Goal: Information Seeking & Learning: Find contact information

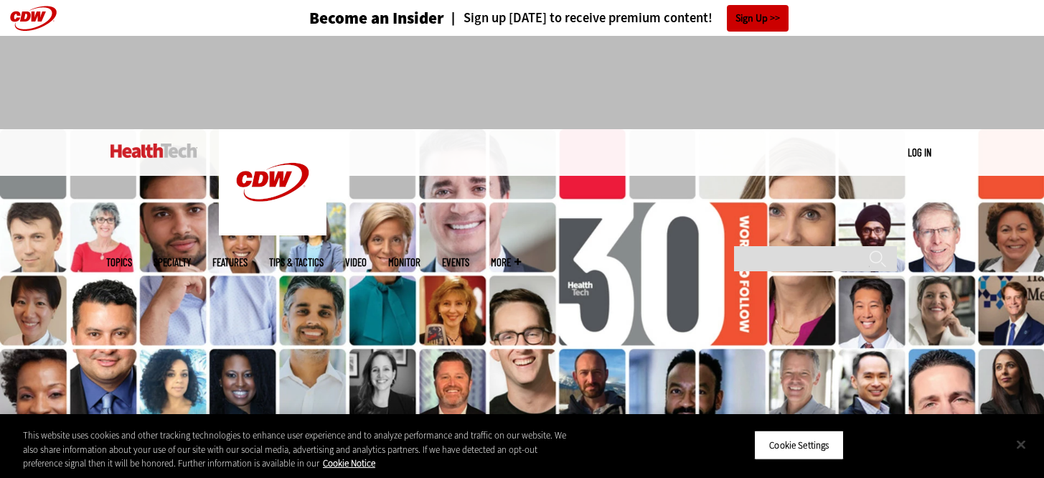
click at [1025, 451] on button "Close" at bounding box center [1021, 444] width 32 height 32
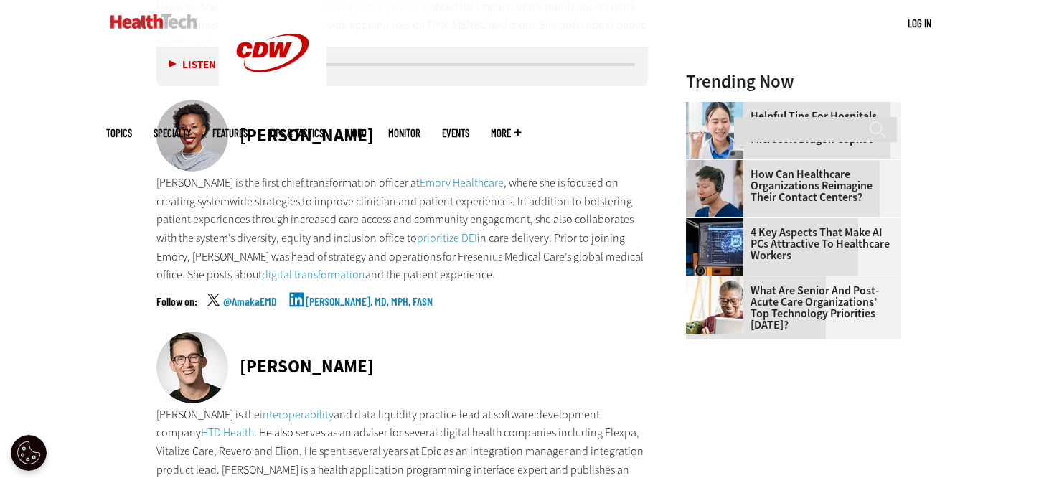
scroll to position [1632, 0]
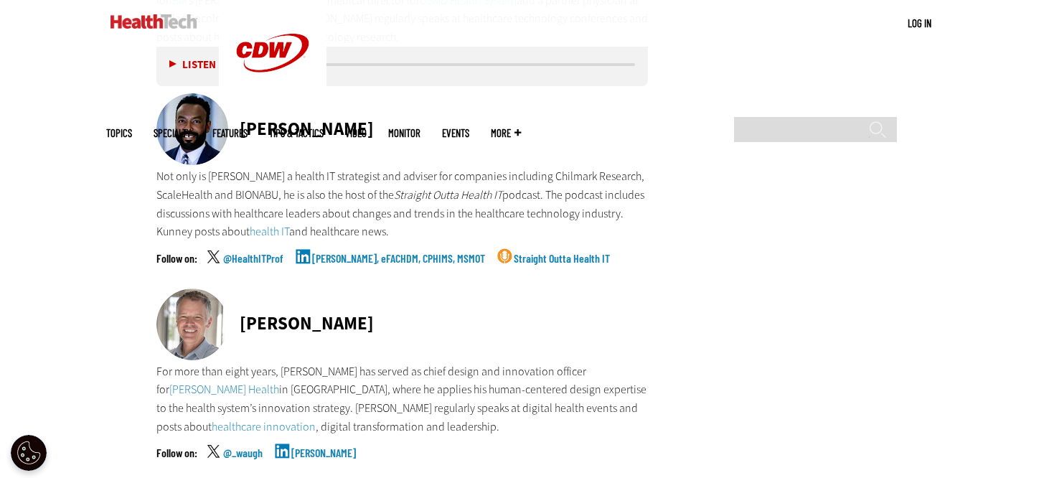
scroll to position [2558, 0]
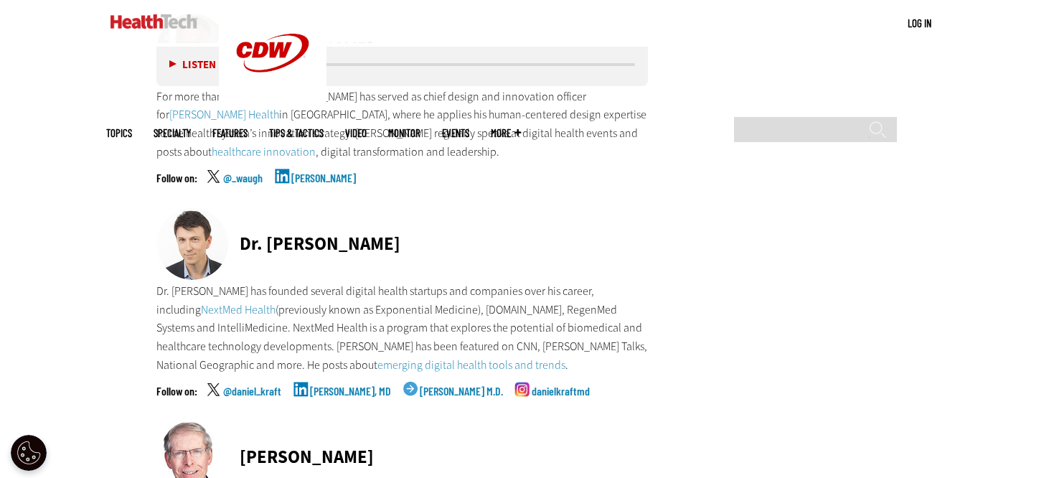
click at [799, 117] on input "Search" at bounding box center [815, 129] width 163 height 25
type input "**"
click at [869, 121] on input "******" at bounding box center [877, 135] width 17 height 29
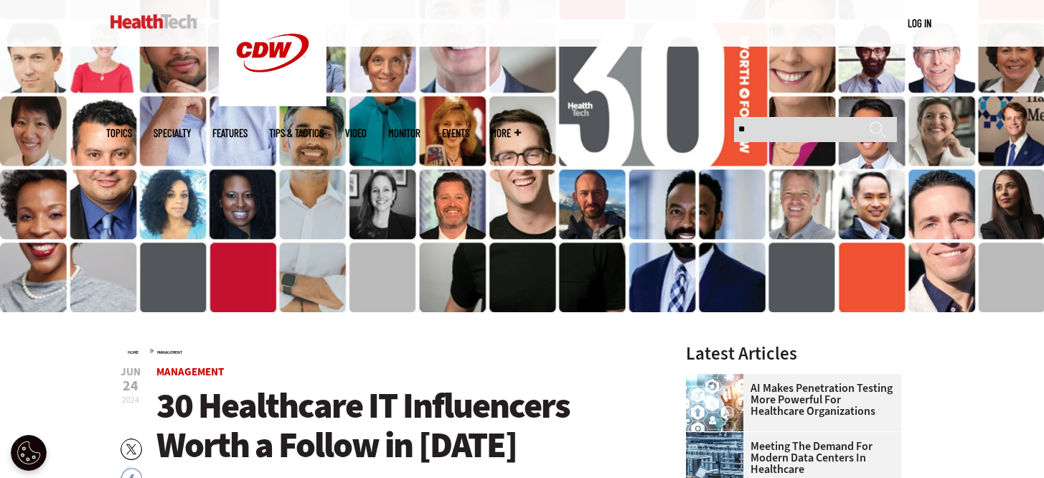
scroll to position [453, 0]
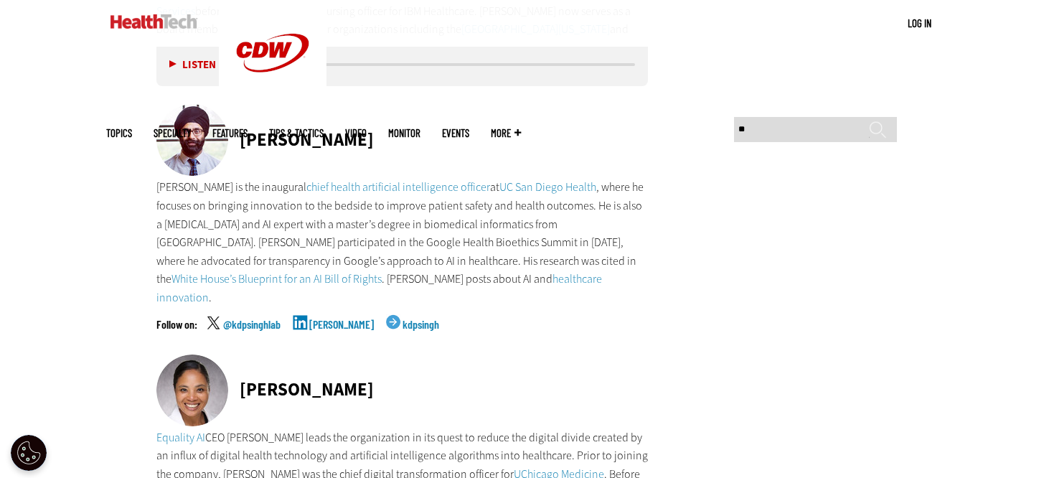
scroll to position [4911, 0]
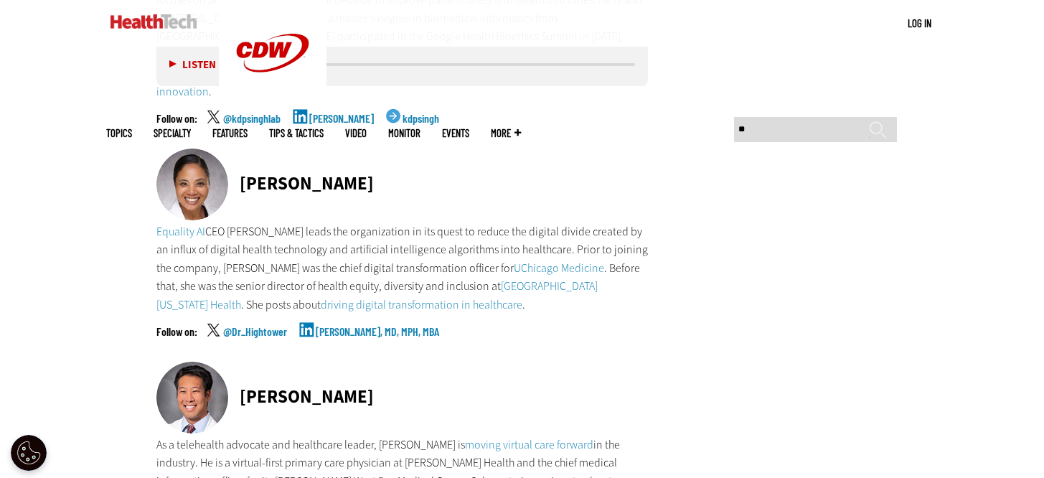
click at [354, 326] on link "[PERSON_NAME], MD, MPH, MBA" at bounding box center [377, 344] width 123 height 36
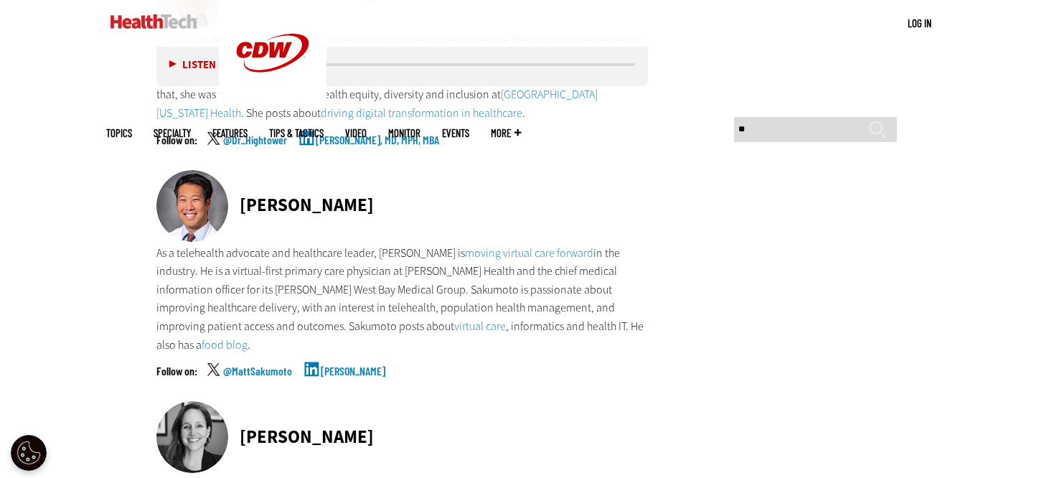
scroll to position [5103, 0]
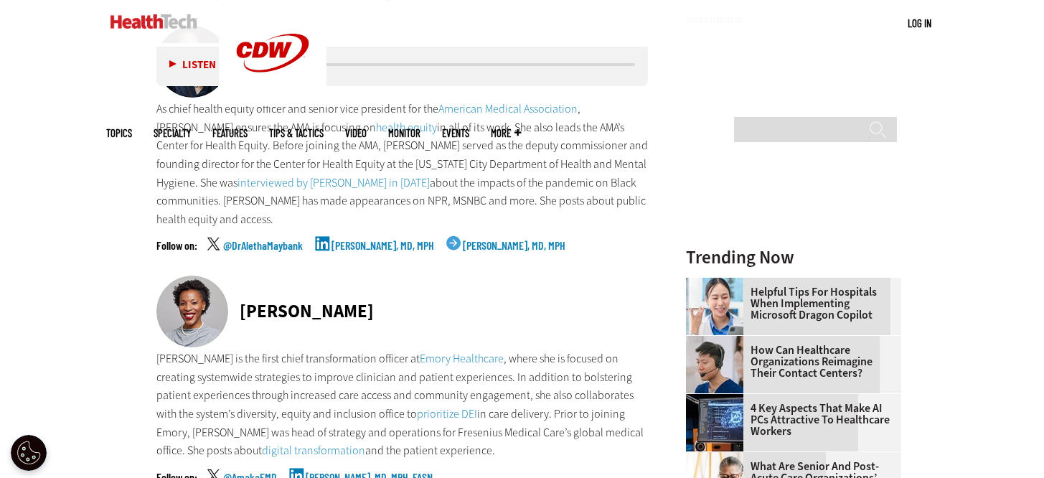
scroll to position [1530, 0]
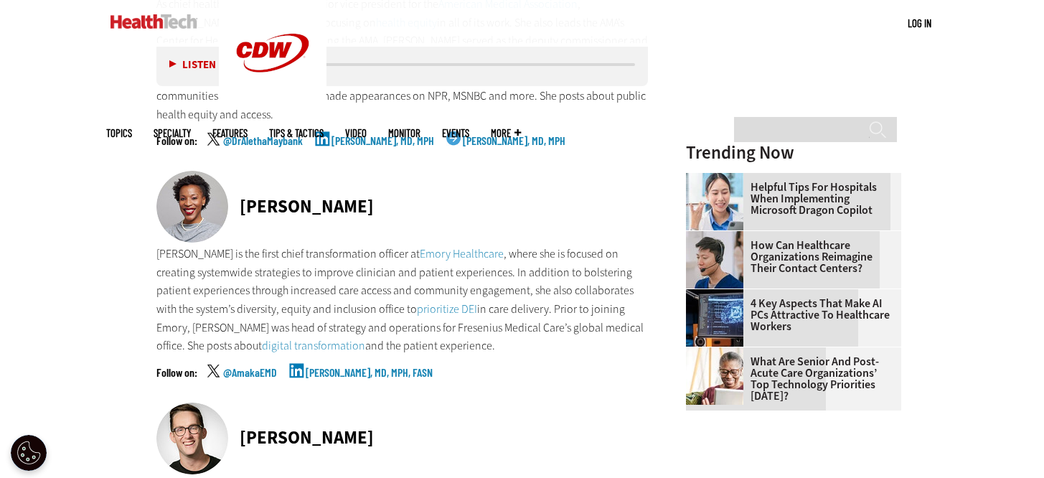
click at [361, 367] on link "[PERSON_NAME], MD, MPH, FASN" at bounding box center [369, 385] width 127 height 36
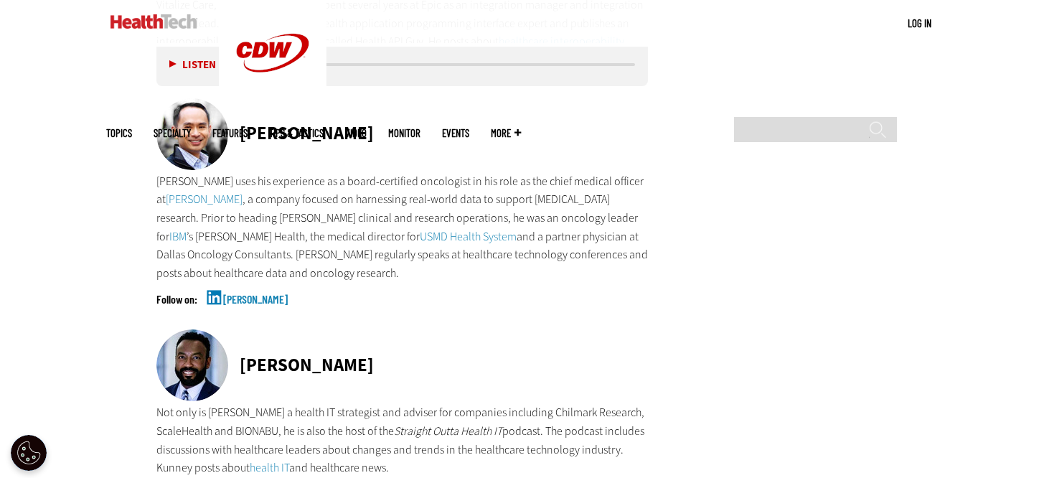
scroll to position [2228, 0]
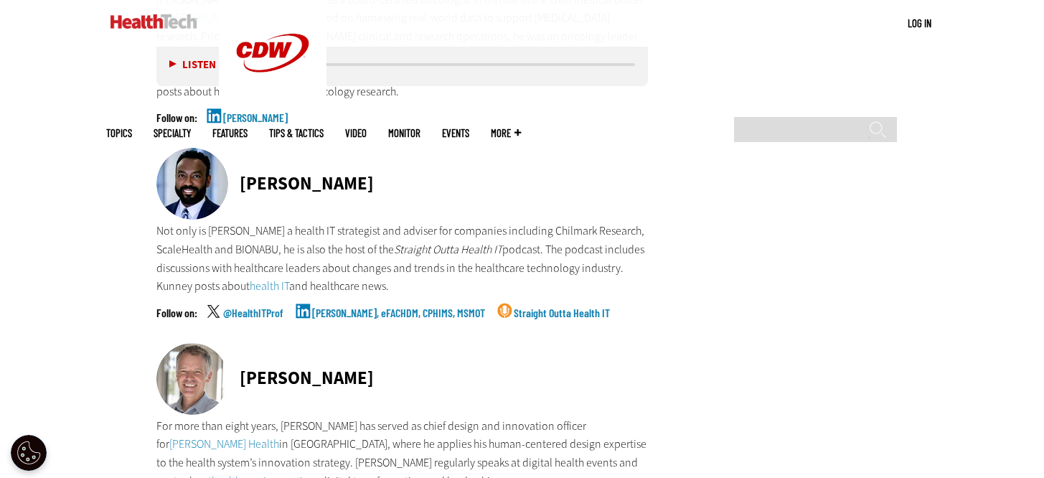
click at [349, 307] on link "[PERSON_NAME], eFACHDM, CPHIMS, MSMOT" at bounding box center [398, 325] width 173 height 36
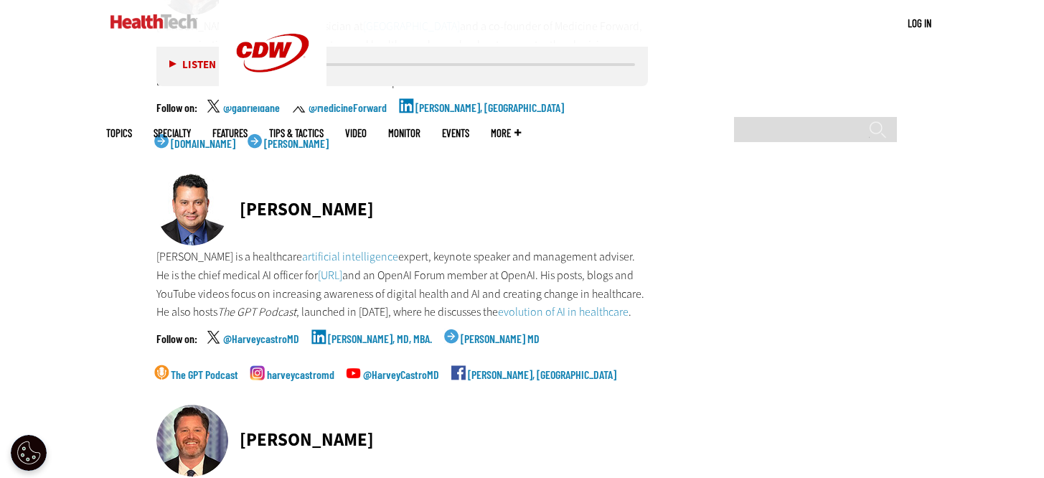
scroll to position [3553, 0]
click at [267, 370] on link "harveycastromd" at bounding box center [300, 388] width 67 height 36
drag, startPoint x: 388, startPoint y: 167, endPoint x: 240, endPoint y: 165, distance: 148.5
click at [240, 174] on div "[PERSON_NAME]" at bounding box center [402, 211] width 492 height 74
copy div "[PERSON_NAME]"
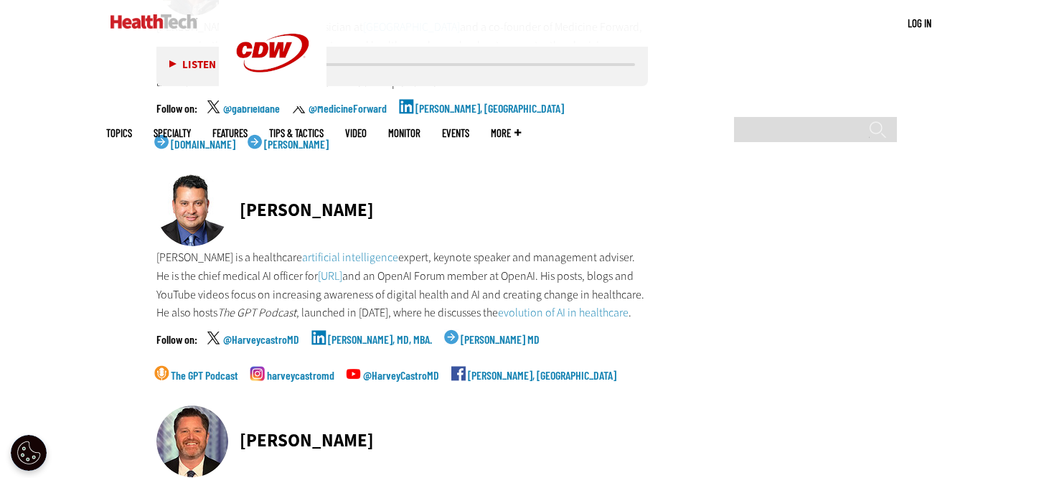
click at [247, 248] on p "[PERSON_NAME] is a healthcare artificial intelligence expert, keynote speaker a…" at bounding box center [402, 284] width 492 height 73
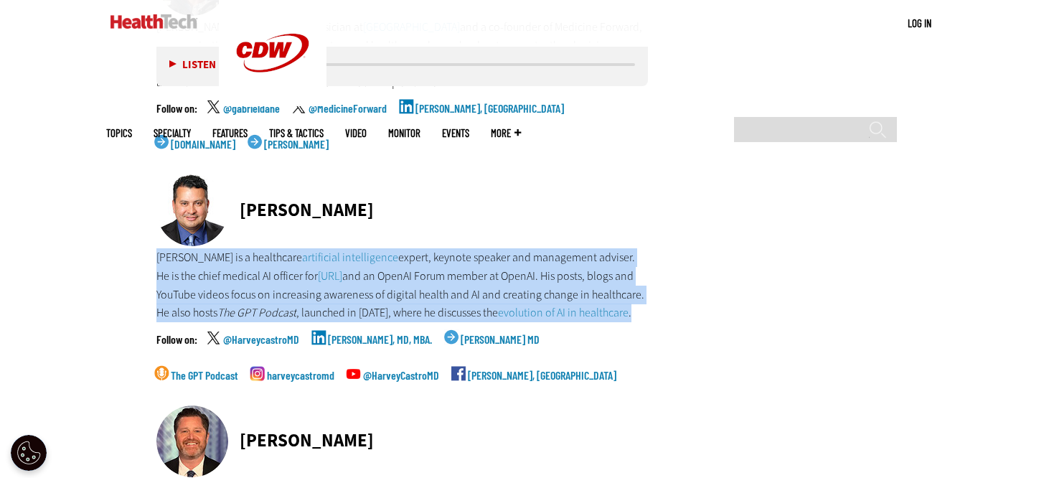
drag, startPoint x: 230, startPoint y: 288, endPoint x: 158, endPoint y: 216, distance: 102.5
click at [158, 248] on p "[PERSON_NAME] is a healthcare artificial intelligence expert, keynote speaker a…" at bounding box center [402, 284] width 492 height 73
copy p "[PERSON_NAME] is a healthcare artificial intelligence expert, keynote speaker a…"
click at [271, 334] on link "@HarveycastroMD" at bounding box center [261, 352] width 76 height 36
click at [381, 334] on link "[PERSON_NAME], MD, MBA." at bounding box center [380, 352] width 104 height 36
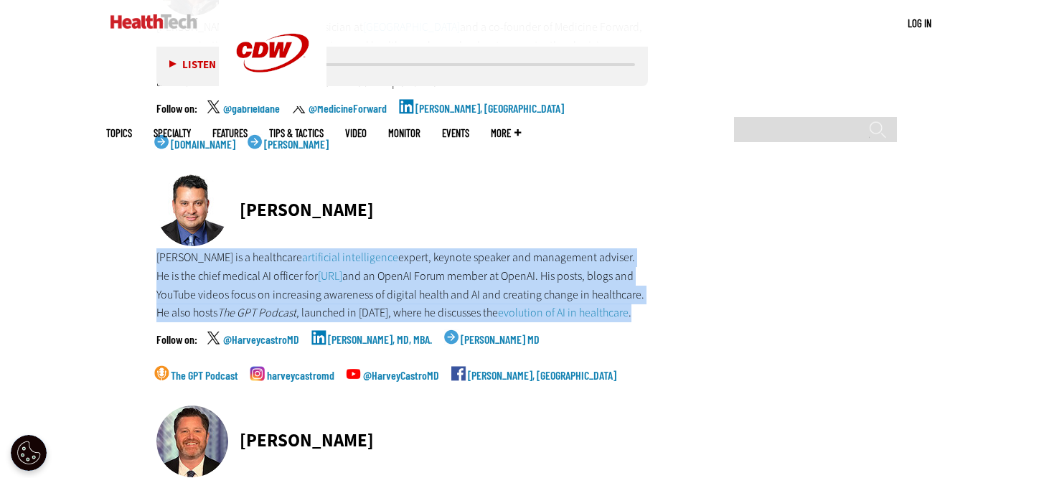
click at [238, 370] on link "The GPT Podcast" at bounding box center [204, 388] width 67 height 36
click at [267, 370] on link "harveycastromd" at bounding box center [300, 388] width 67 height 36
click at [363, 370] on link "@HarveyCastroMD" at bounding box center [401, 388] width 76 height 36
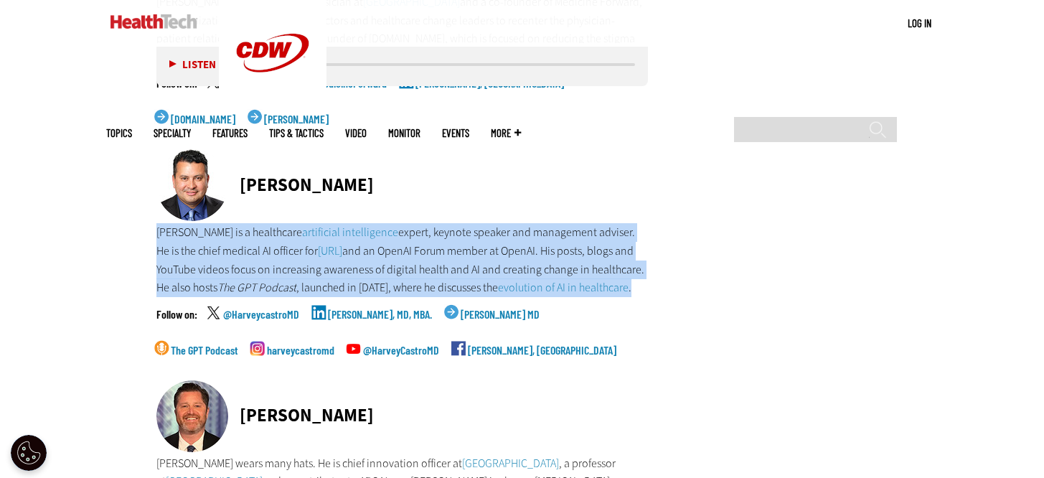
scroll to position [3603, 0]
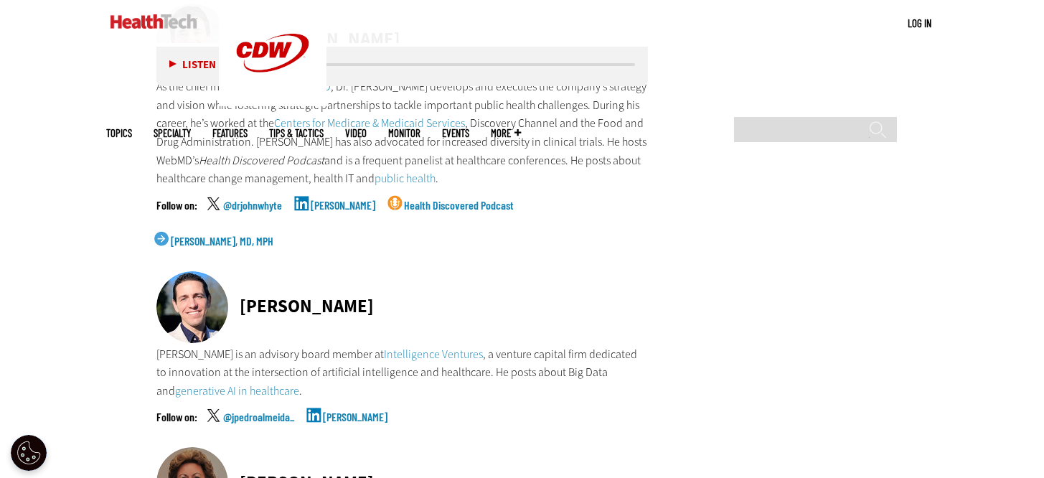
scroll to position [4169, 0]
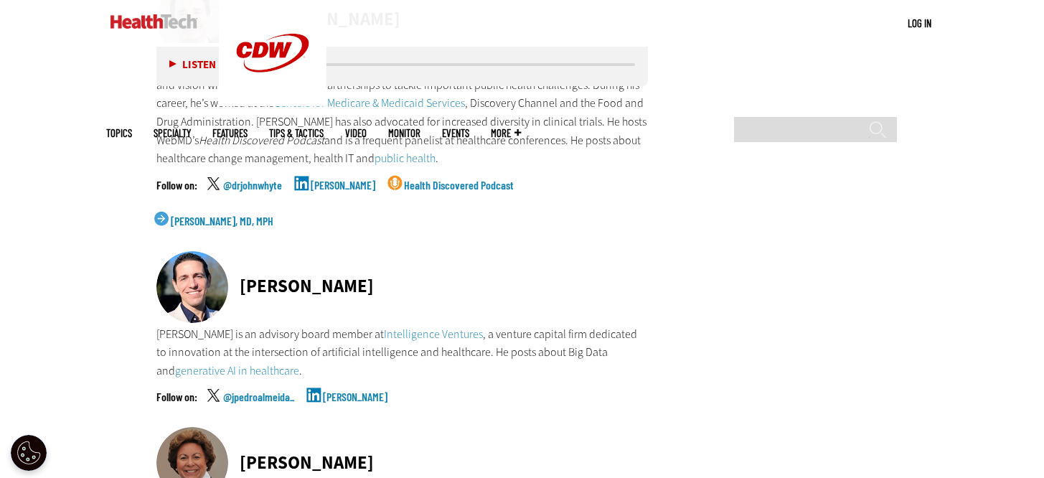
click at [338, 391] on link "[PERSON_NAME]" at bounding box center [355, 409] width 65 height 36
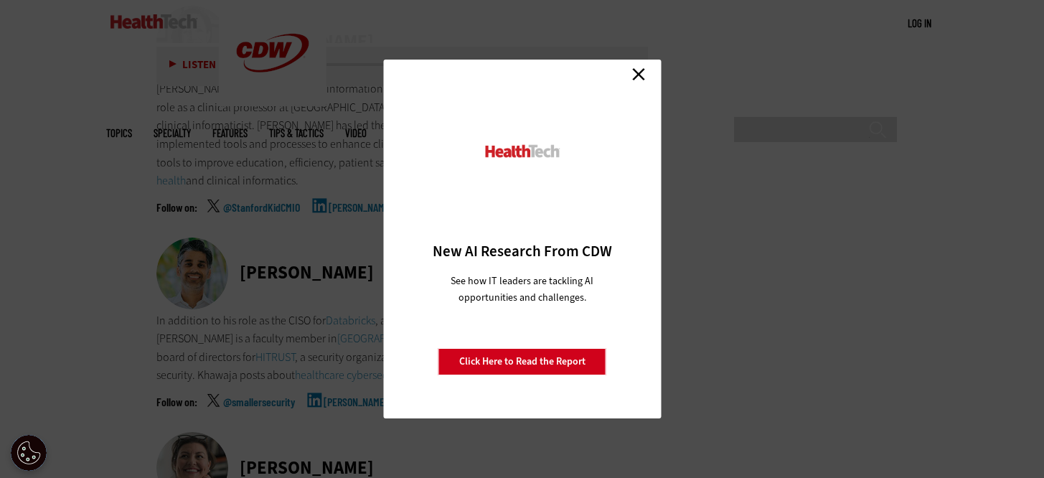
scroll to position [5682, 0]
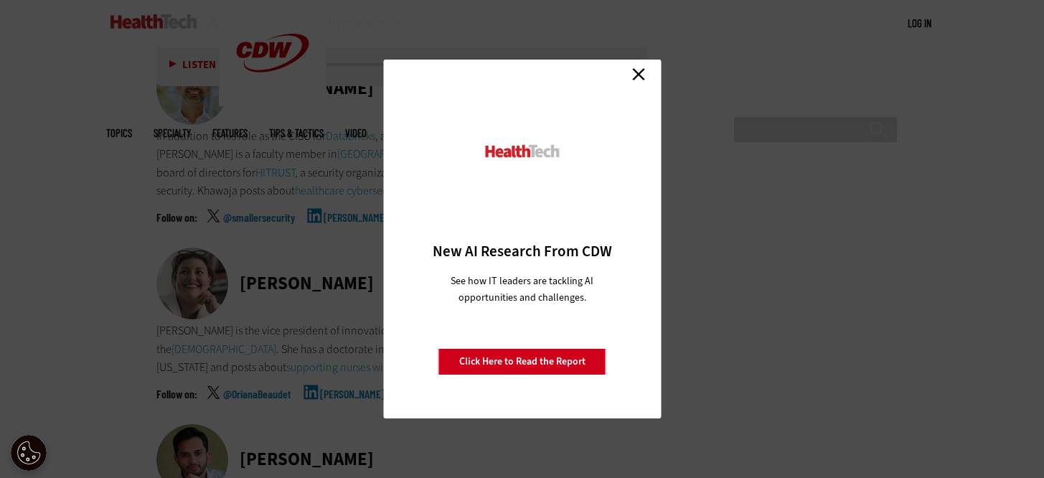
click at [641, 75] on link "Close" at bounding box center [639, 74] width 22 height 22
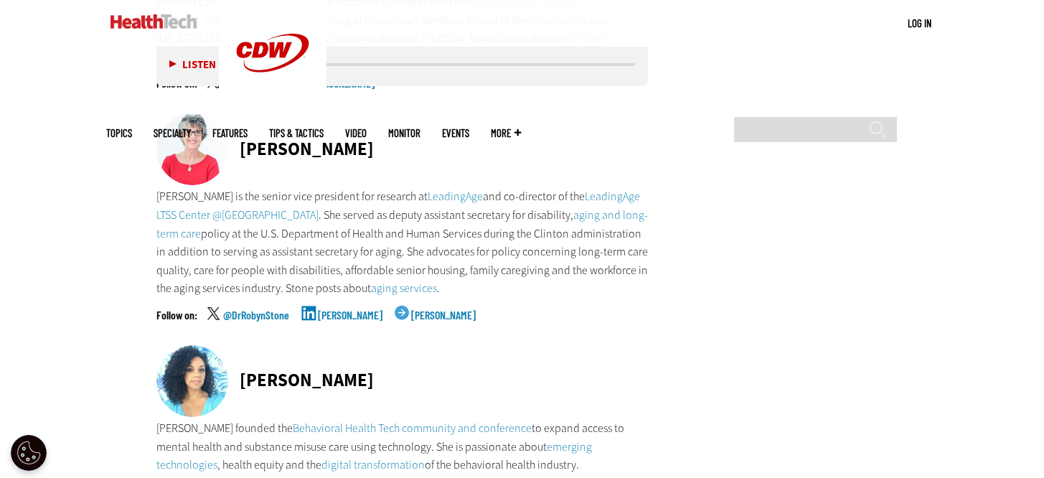
scroll to position [6535, 0]
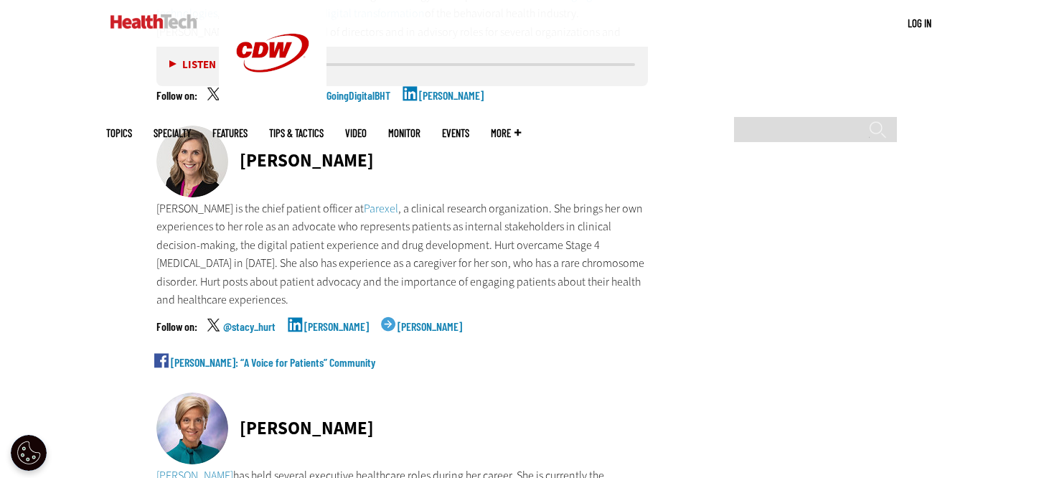
scroll to position [6949, 0]
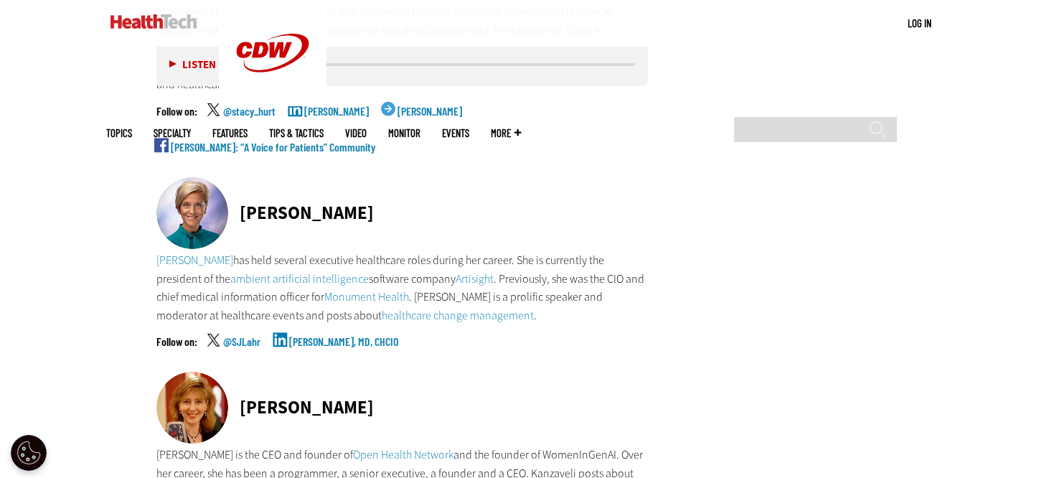
scroll to position [7151, 0]
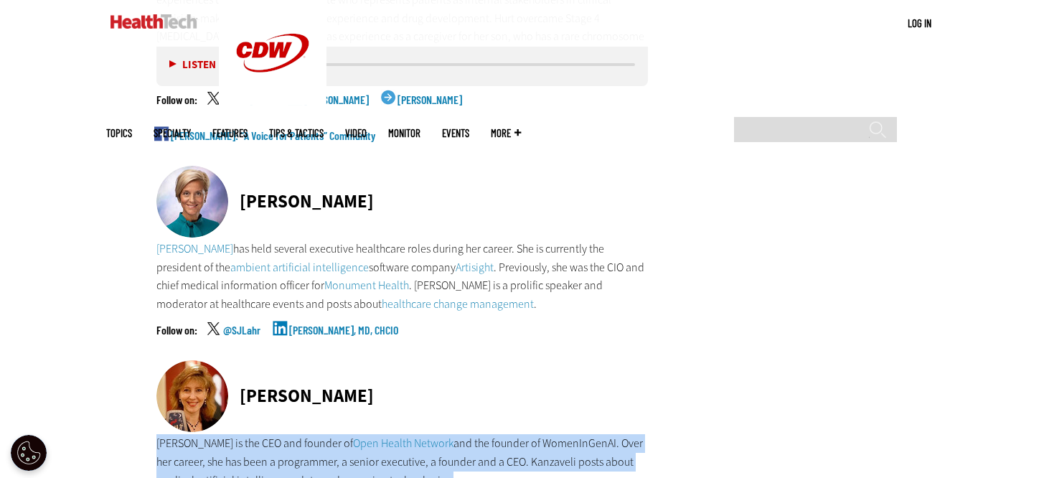
drag, startPoint x: 153, startPoint y: 282, endPoint x: 471, endPoint y: 315, distance: 320.3
copy p "[PERSON_NAME] is the CEO and founder of Open Health Network and the founder of …"
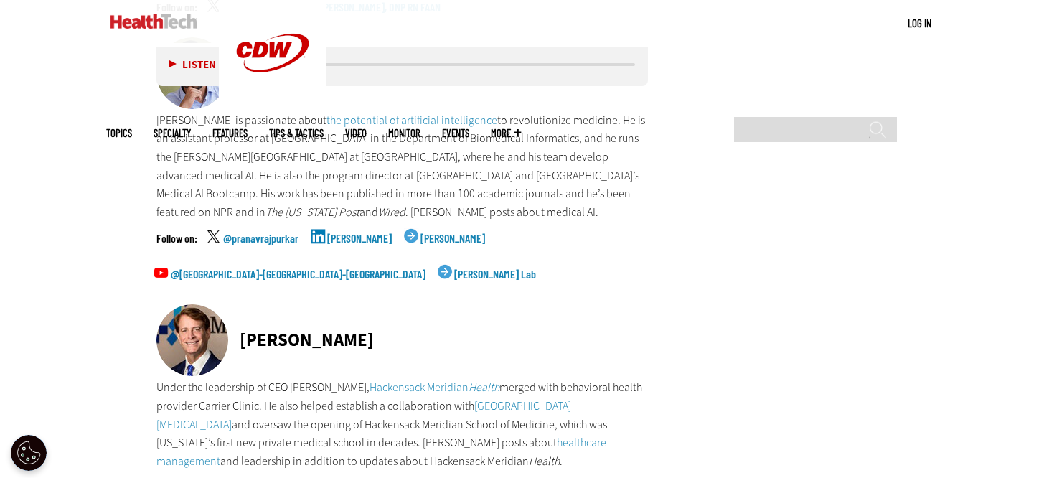
scroll to position [5642, 0]
